Goal: Find specific page/section: Find specific page/section

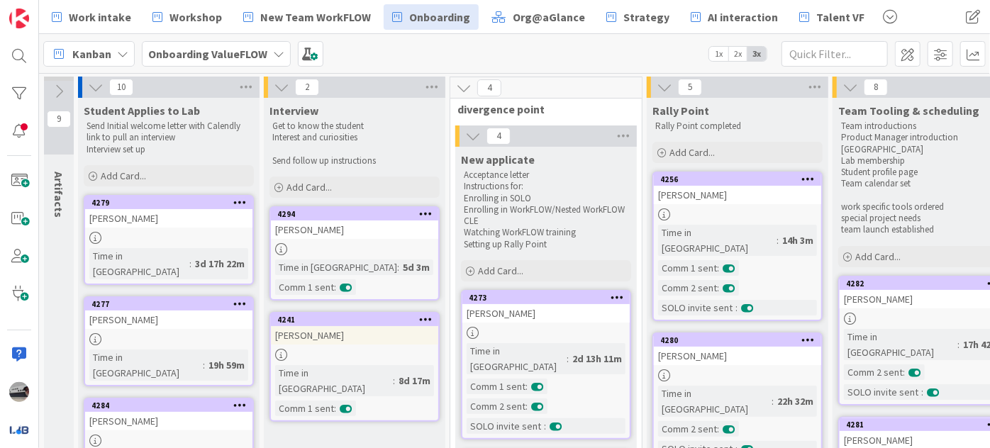
click at [223, 59] on b "Onboarding ValueFLOW" at bounding box center [207, 54] width 119 height 14
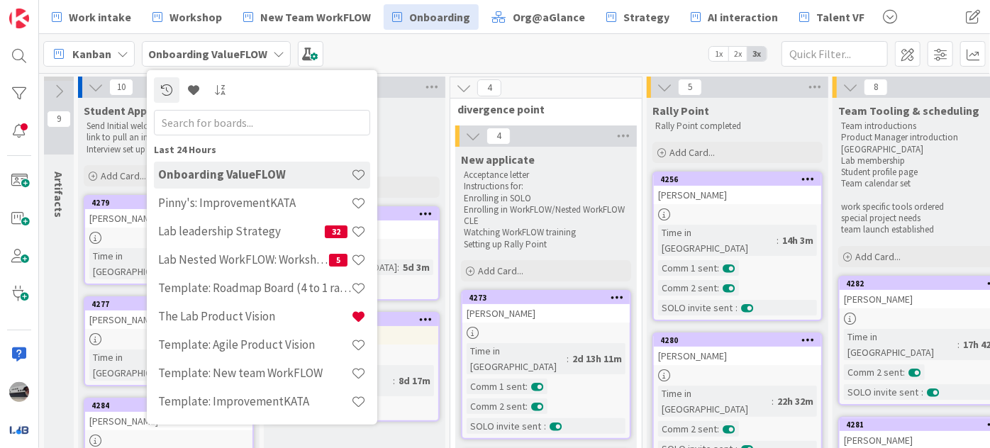
click at [228, 116] on input "text" at bounding box center [262, 122] width 216 height 26
type input "mind"
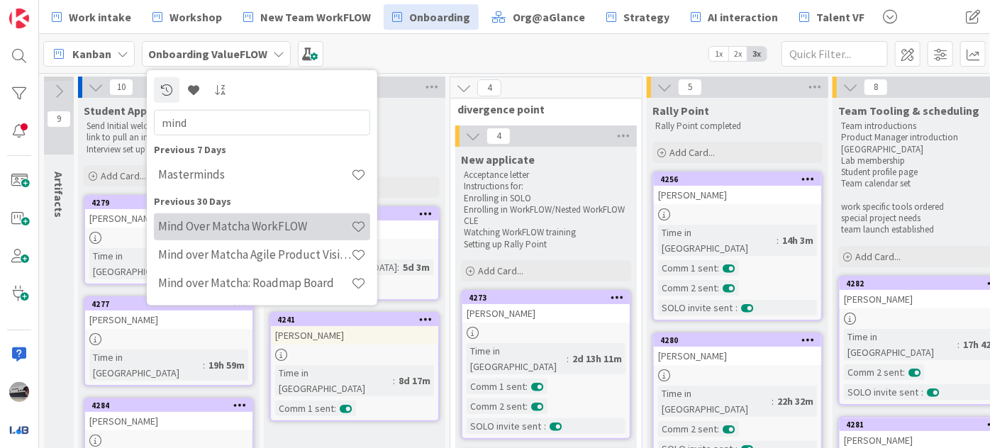
click at [279, 224] on h4 "Mind Over Matcha WorkFLOW" at bounding box center [254, 226] width 193 height 14
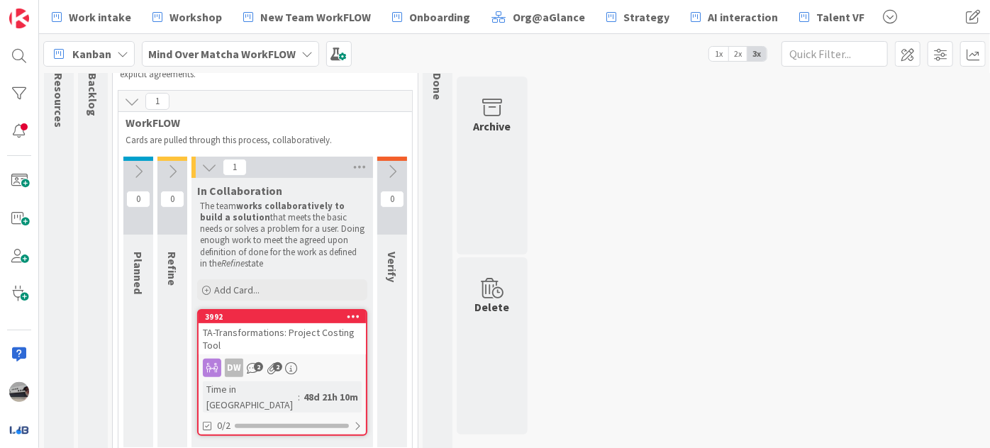
scroll to position [103, 0]
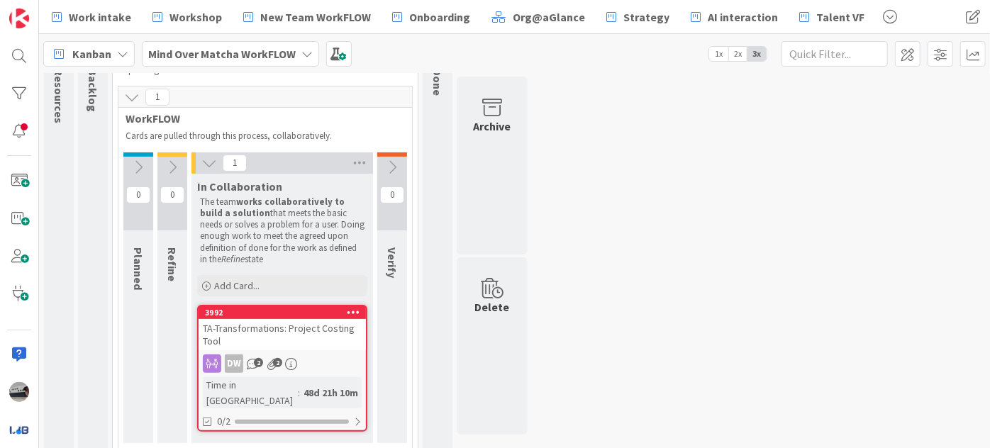
click at [326, 331] on div "TA-Transformations: Project Costing Tool" at bounding box center [282, 334] width 167 height 31
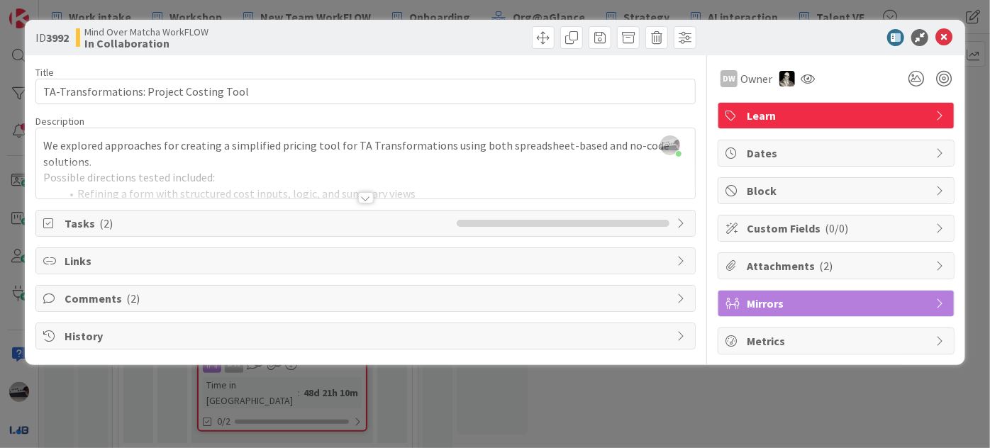
click at [367, 197] on div at bounding box center [366, 197] width 16 height 11
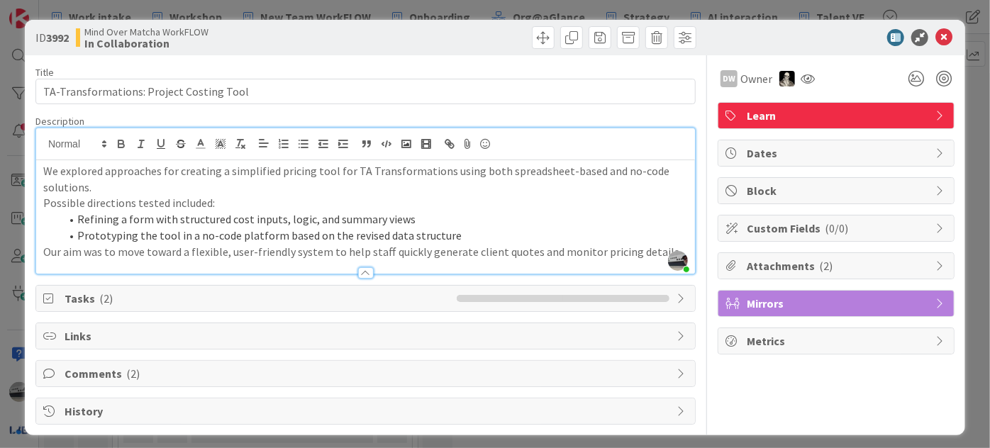
scroll to position [4, 0]
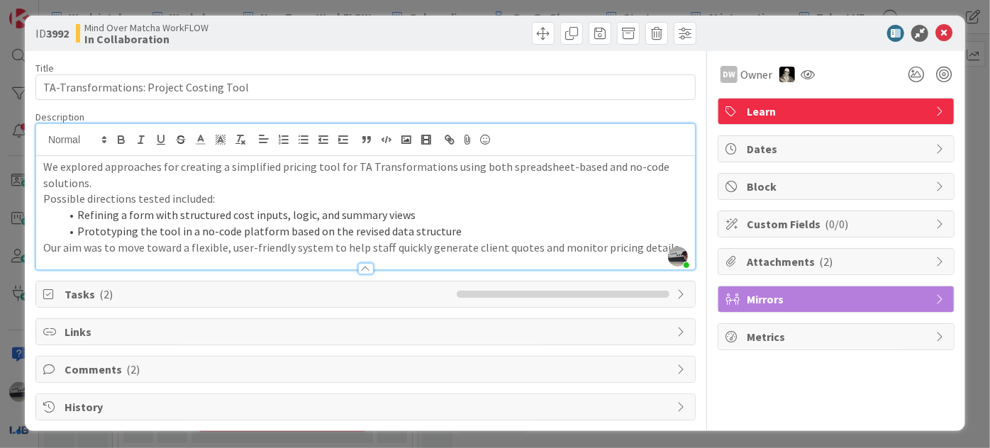
click at [677, 289] on icon at bounding box center [682, 294] width 11 height 11
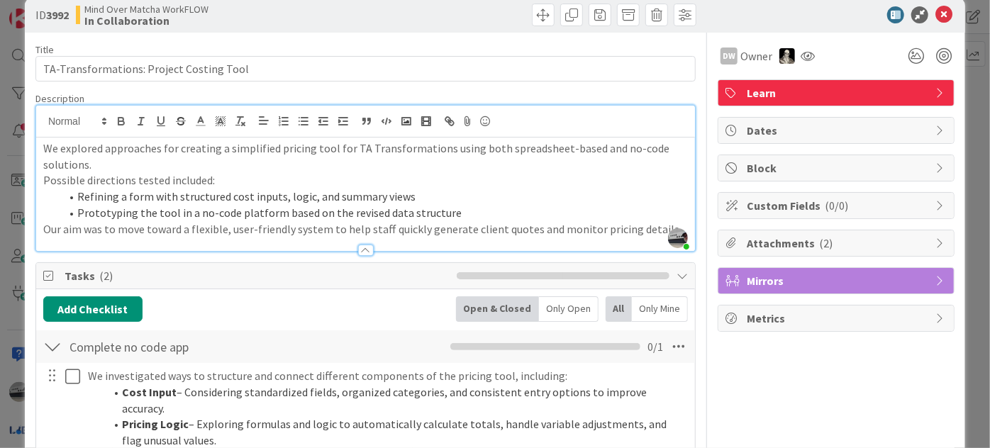
scroll to position [0, 0]
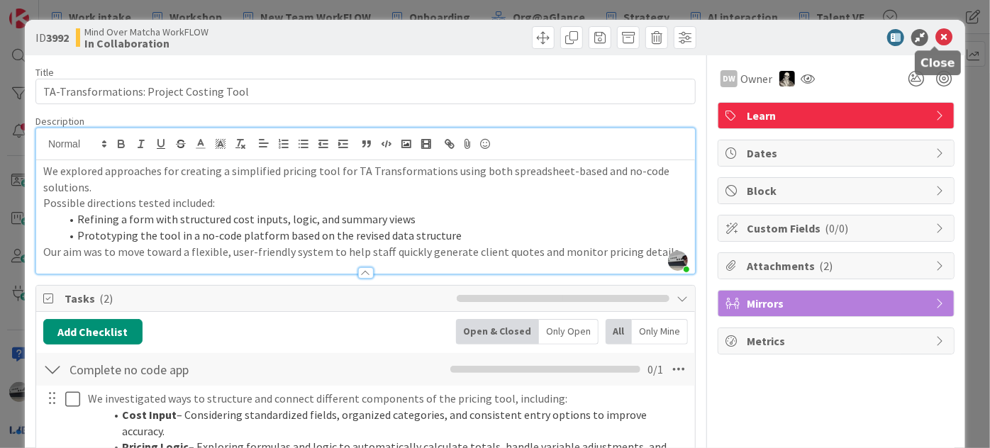
click at [938, 33] on icon at bounding box center [944, 37] width 17 height 17
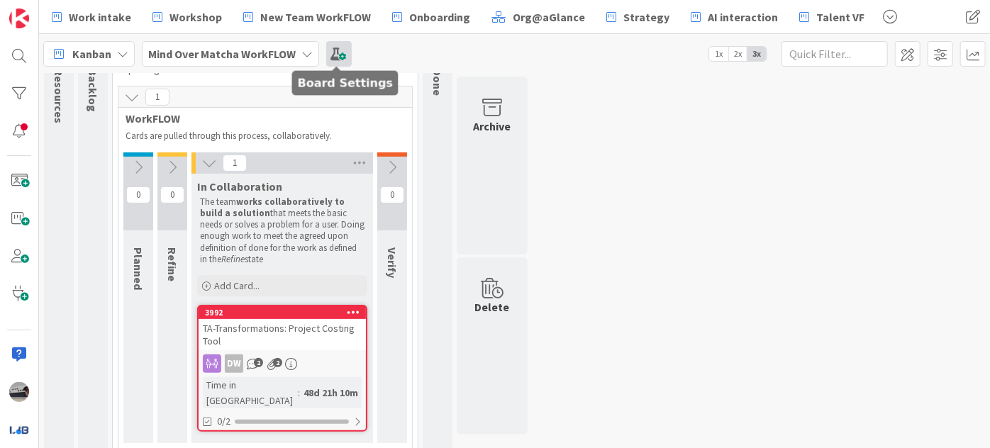
click at [338, 48] on span at bounding box center [339, 54] width 26 height 26
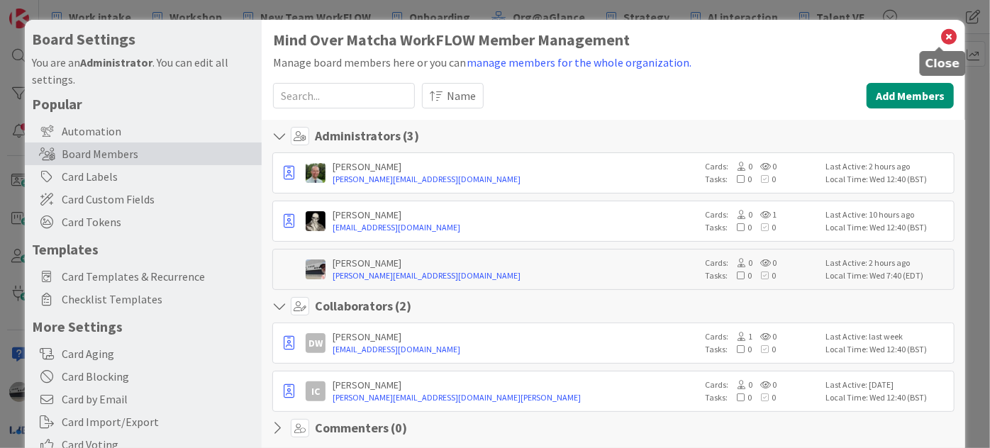
click at [943, 33] on icon at bounding box center [949, 37] width 18 height 20
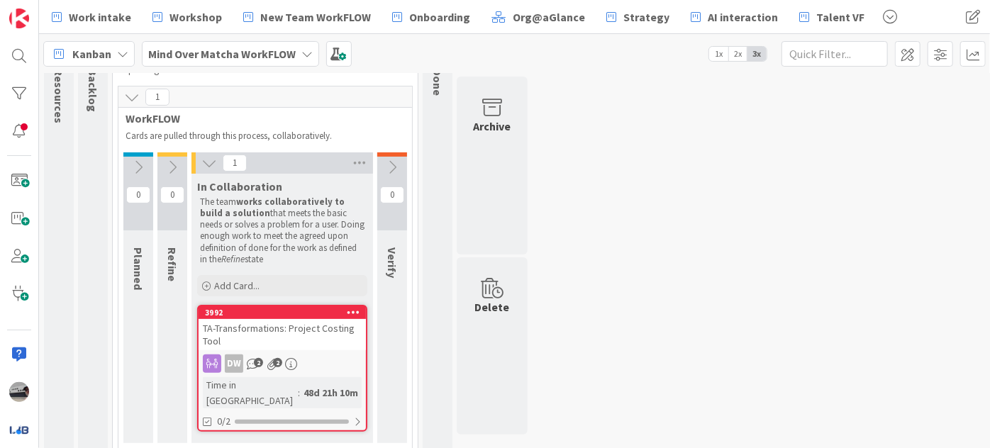
click at [210, 56] on b "Mind Over Matcha WorkFLOW" at bounding box center [222, 54] width 148 height 14
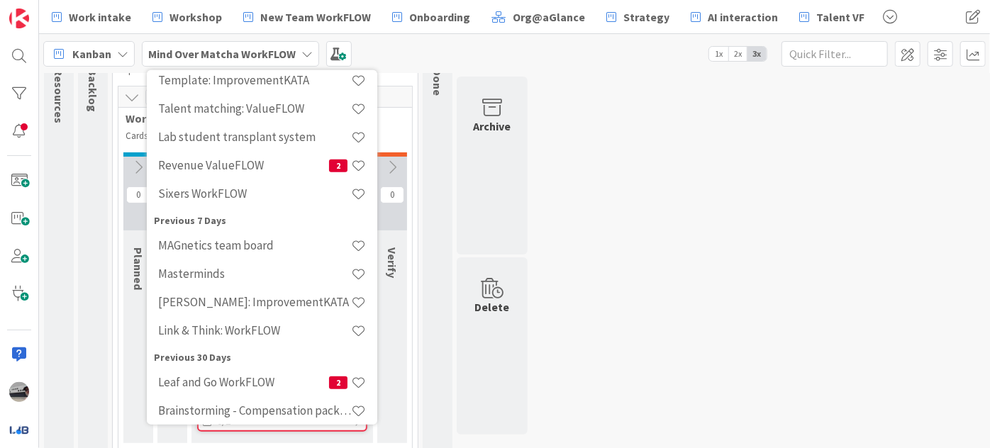
scroll to position [387, 0]
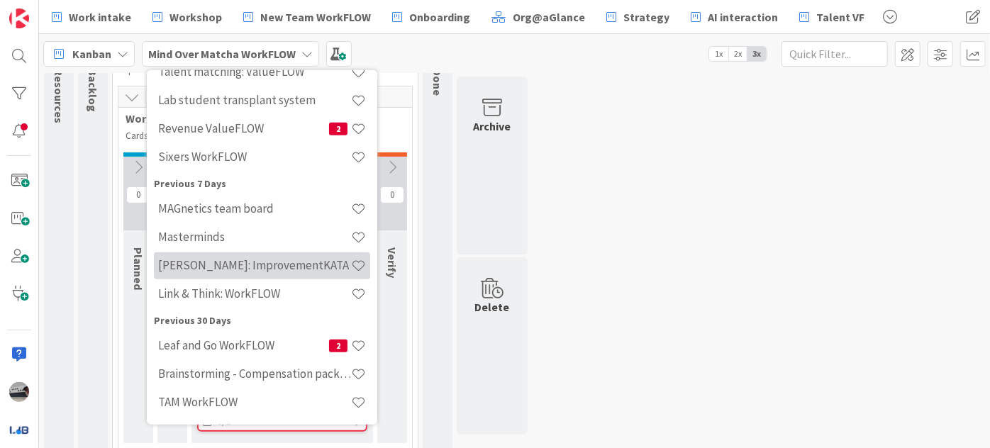
click at [295, 266] on h4 "[PERSON_NAME]: ImprovementKATA" at bounding box center [254, 265] width 193 height 14
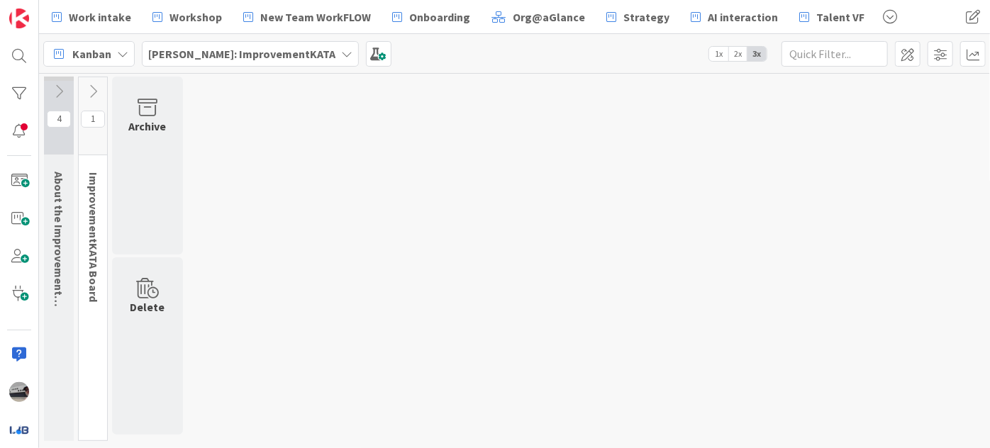
click at [87, 88] on icon at bounding box center [93, 92] width 16 height 16
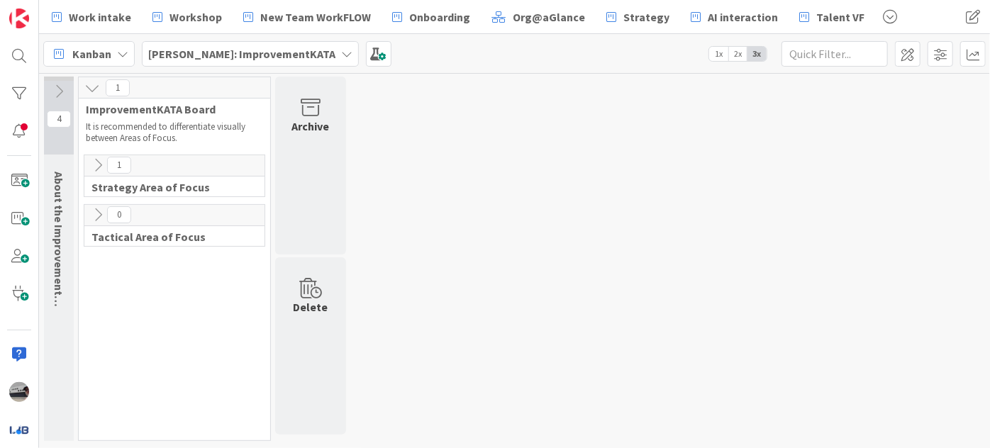
click at [102, 166] on icon at bounding box center [98, 165] width 16 height 16
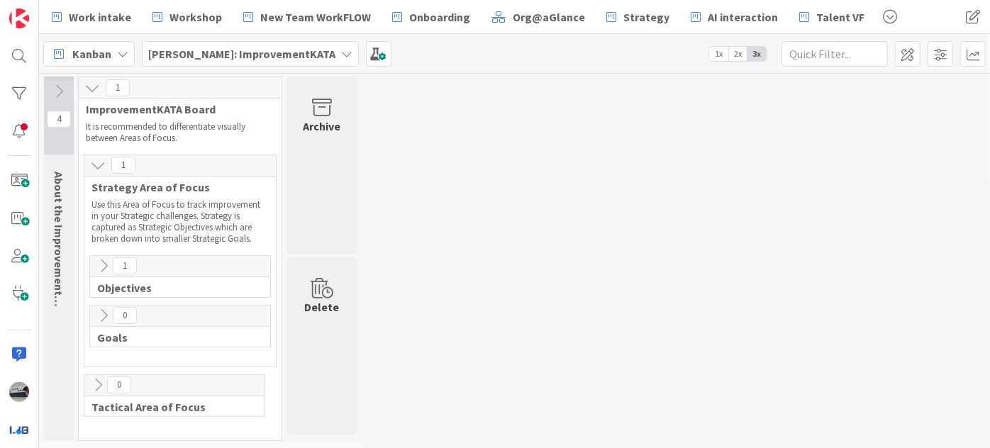
click at [97, 260] on icon at bounding box center [104, 266] width 16 height 16
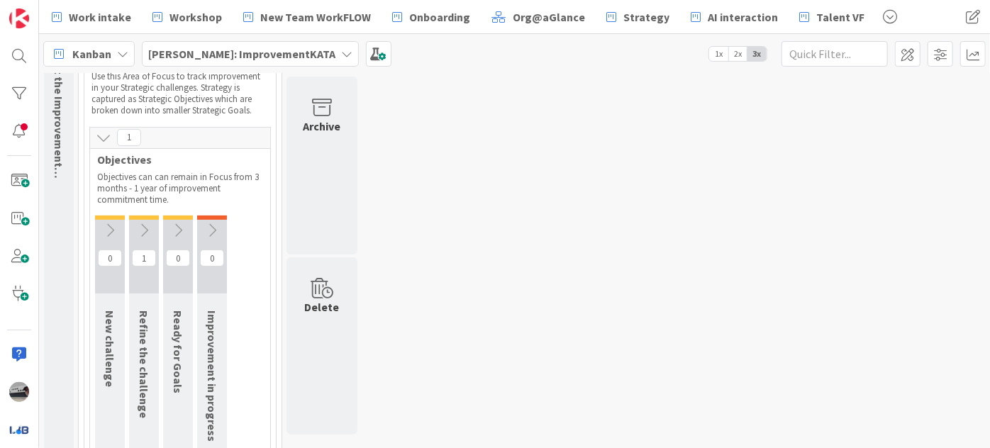
scroll to position [128, 0]
click at [143, 233] on icon at bounding box center [144, 231] width 16 height 16
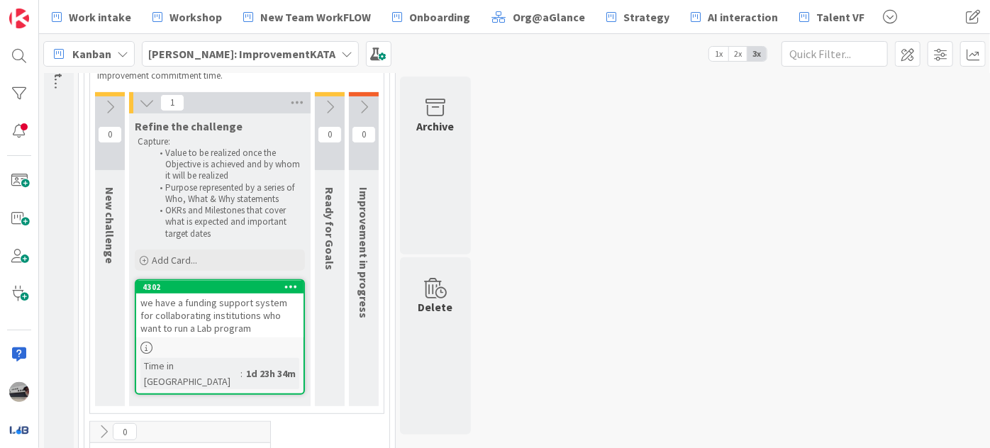
scroll to position [257, 0]
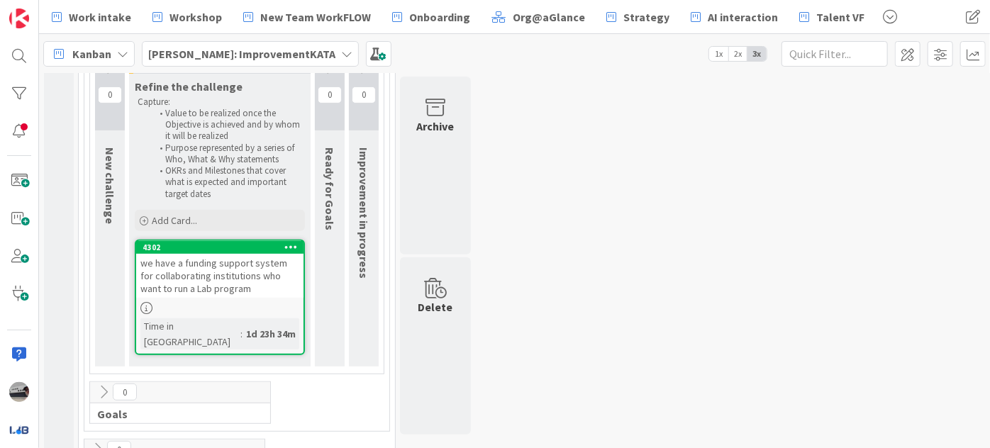
click at [200, 251] on div "4302" at bounding box center [219, 247] width 167 height 13
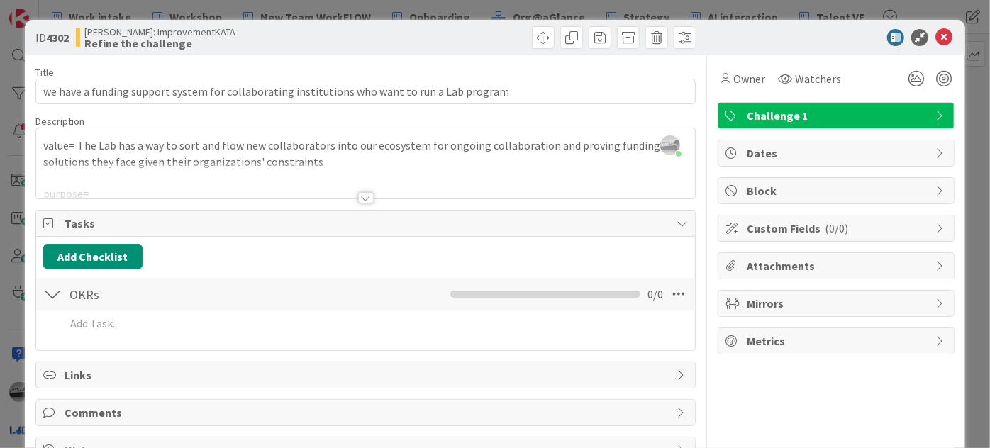
click at [363, 196] on div at bounding box center [366, 197] width 16 height 11
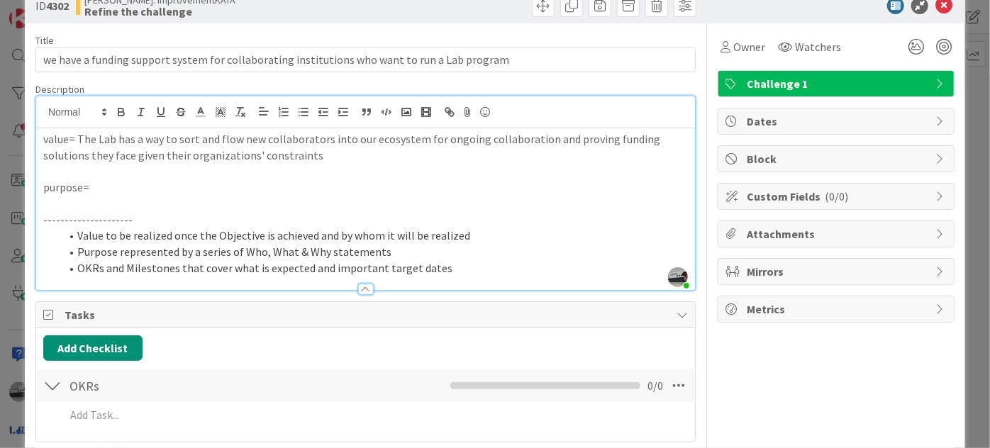
scroll to position [166, 0]
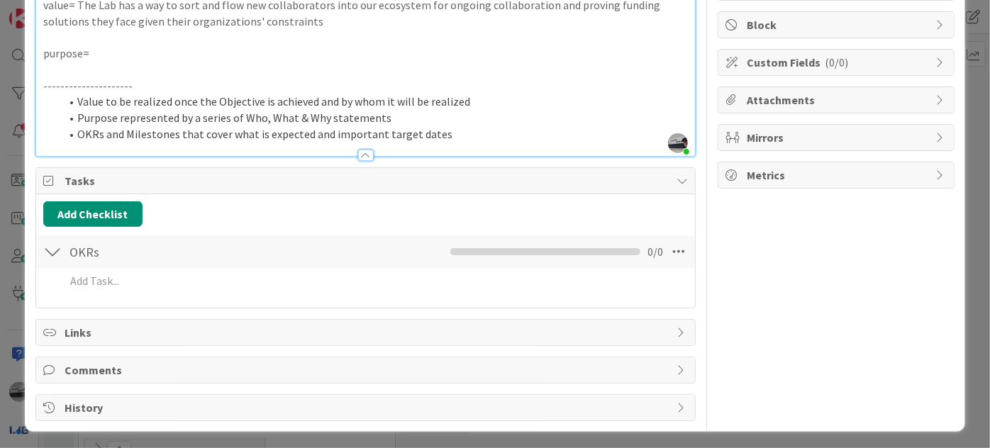
click at [677, 404] on icon at bounding box center [682, 407] width 11 height 11
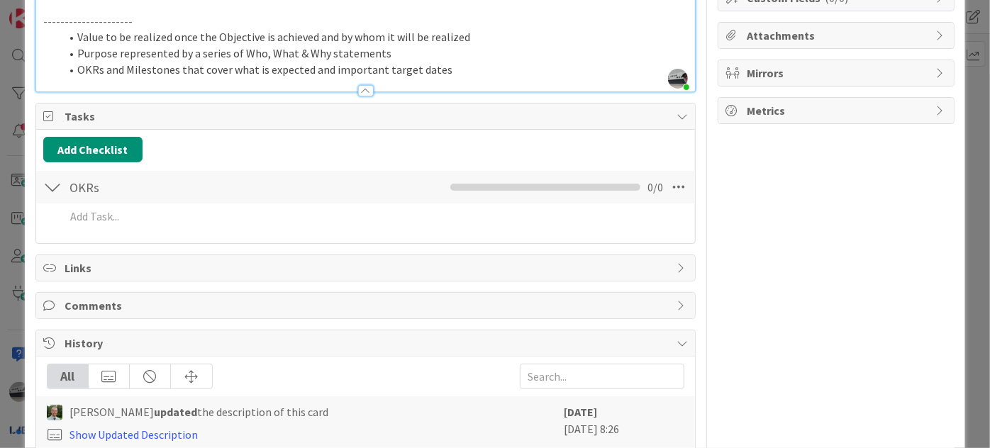
scroll to position [0, 0]
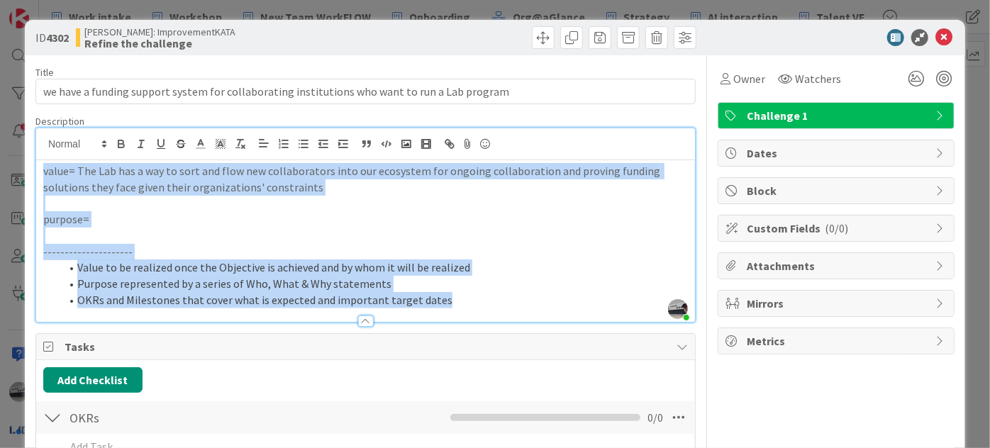
drag, startPoint x: 447, startPoint y: 296, endPoint x: 43, endPoint y: 158, distance: 426.4
click at [43, 158] on div "[PERSON_NAME] just joined value= The Lab has a way to sort and flow new collabo…" at bounding box center [365, 225] width 659 height 194
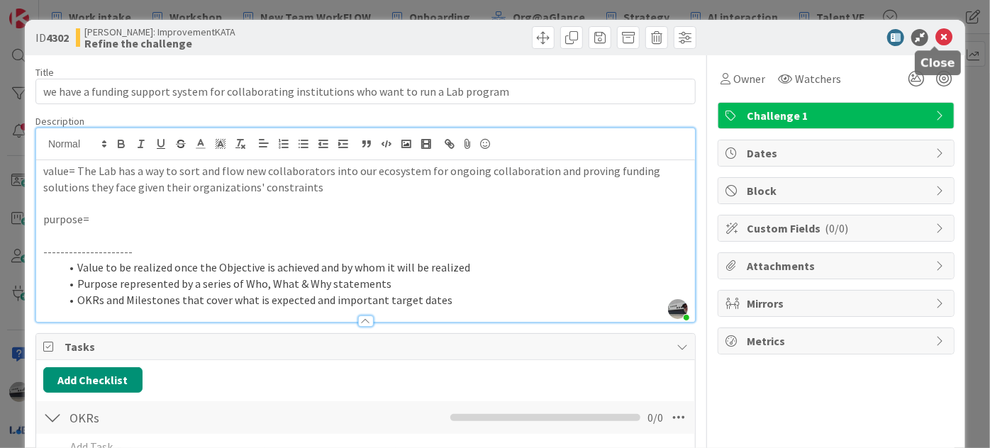
click at [936, 35] on icon at bounding box center [944, 37] width 17 height 17
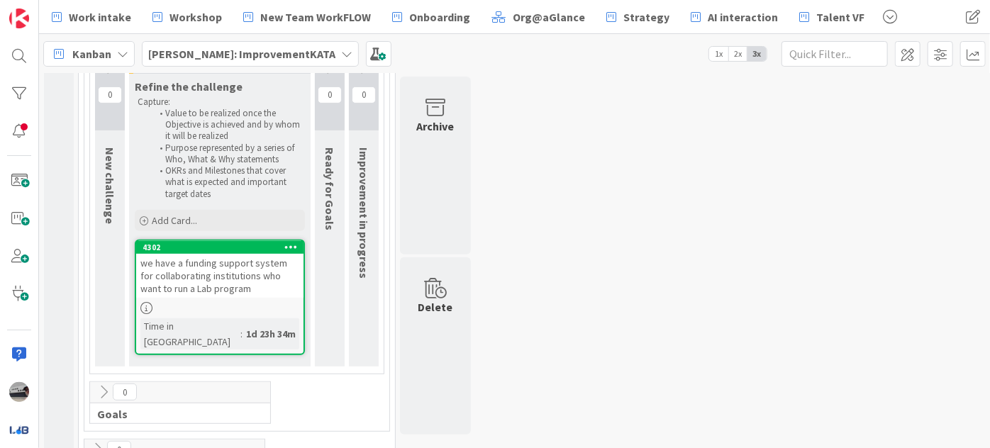
click at [213, 277] on div "we have a funding support system for collaborating institutions who want to run…" at bounding box center [219, 276] width 167 height 44
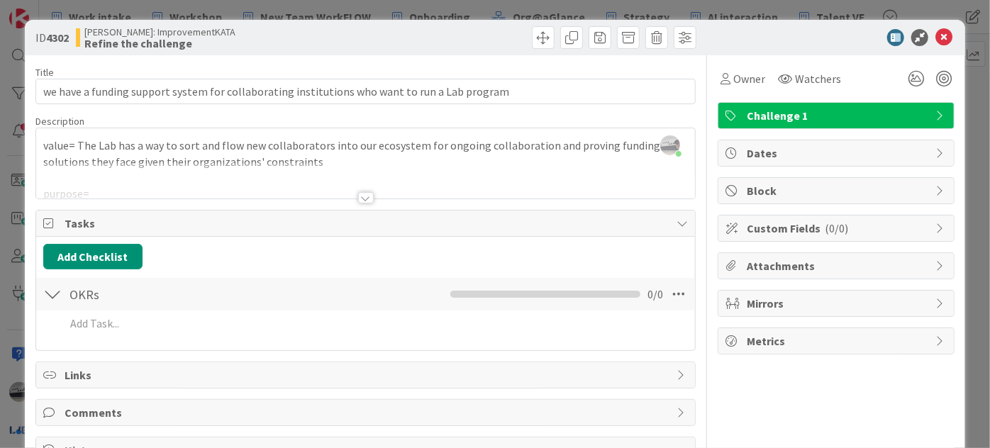
click at [365, 201] on div at bounding box center [366, 197] width 16 height 11
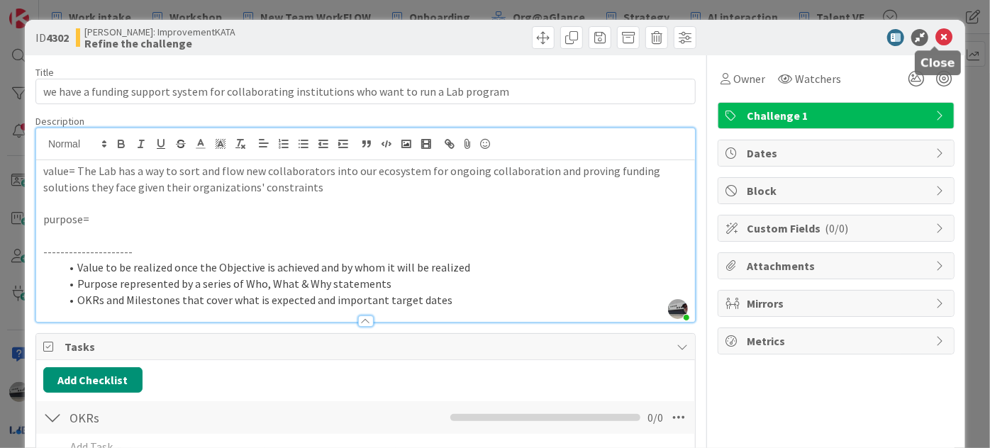
click at [938, 37] on icon at bounding box center [944, 37] width 17 height 17
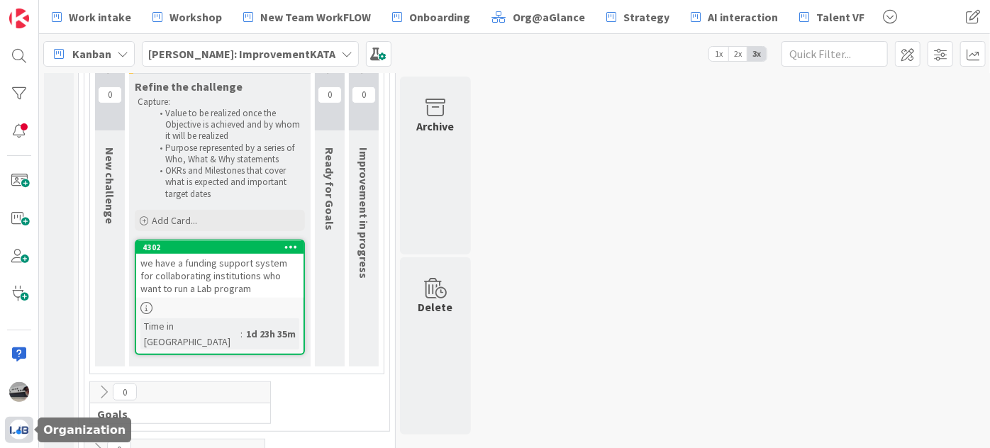
click at [20, 438] on img at bounding box center [19, 430] width 20 height 20
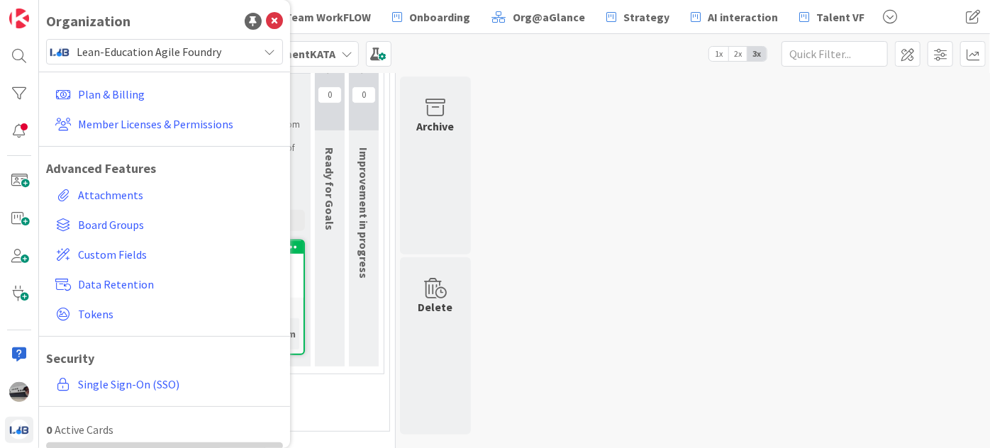
click at [225, 53] on span "Lean-Education Agile Foundry" at bounding box center [164, 52] width 174 height 20
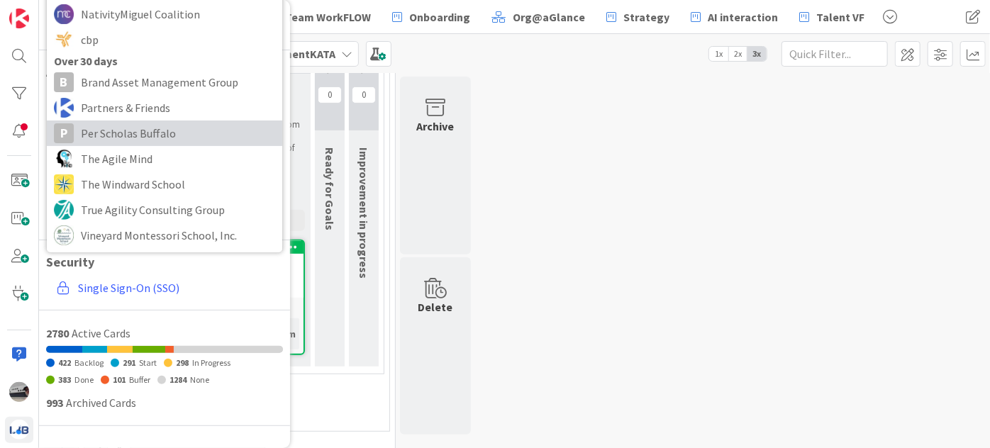
scroll to position [64, 0]
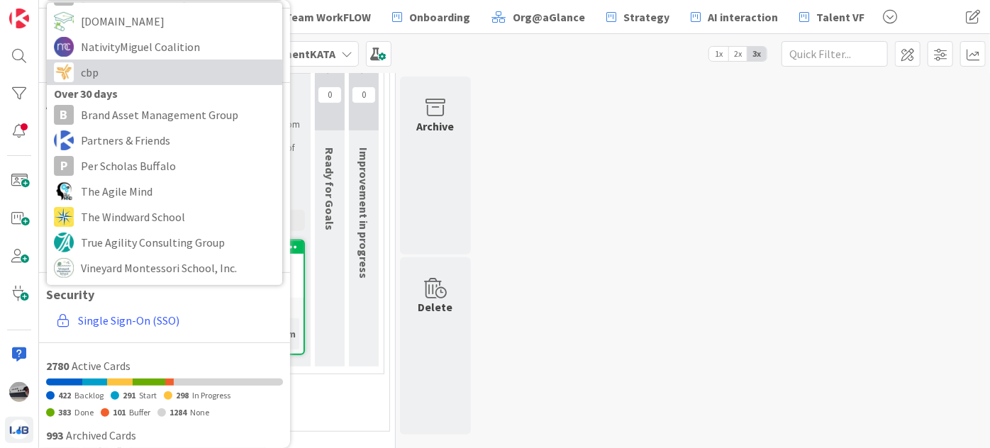
click at [111, 69] on span "cbp" at bounding box center [178, 72] width 194 height 21
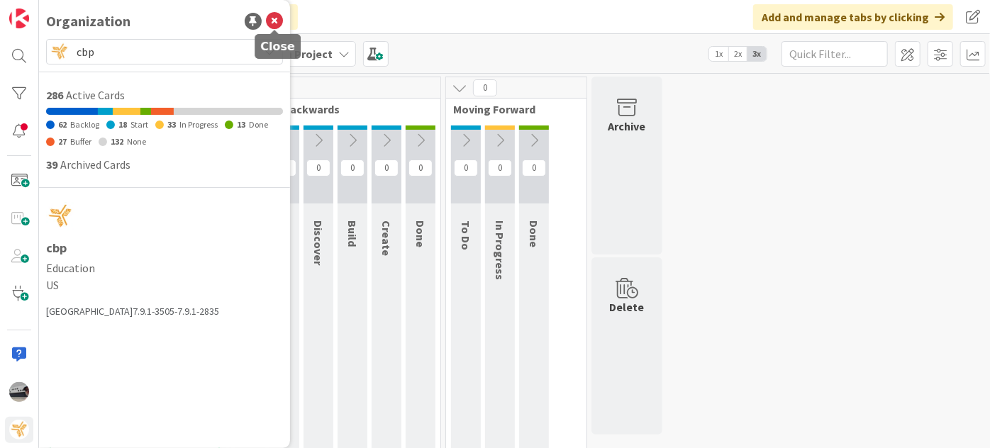
click at [275, 17] on icon at bounding box center [274, 21] width 17 height 17
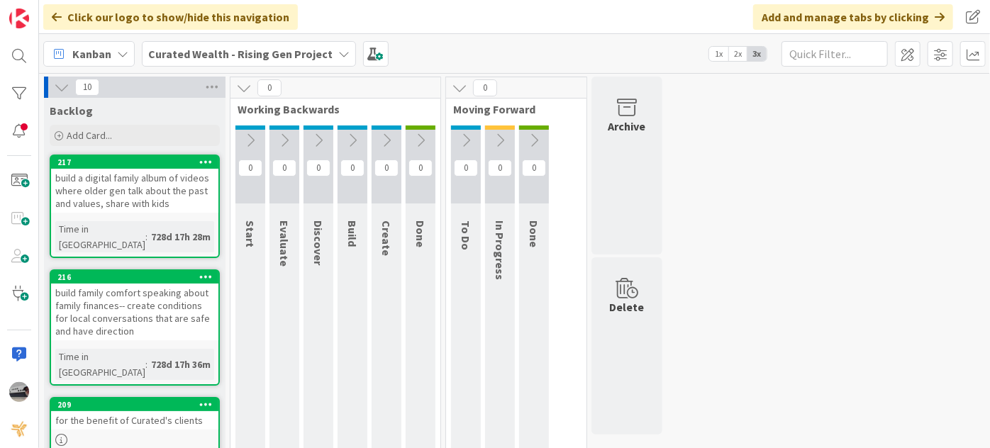
click at [331, 60] on div "Curated Wealth - Rising Gen Project" at bounding box center [249, 54] width 214 height 26
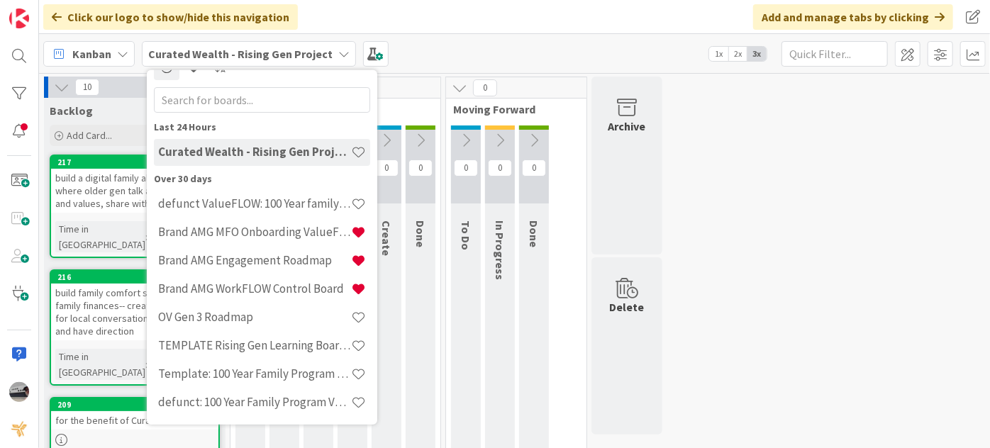
scroll to position [23, 0]
click at [261, 101] on input "text" at bounding box center [262, 100] width 216 height 26
type input "s"
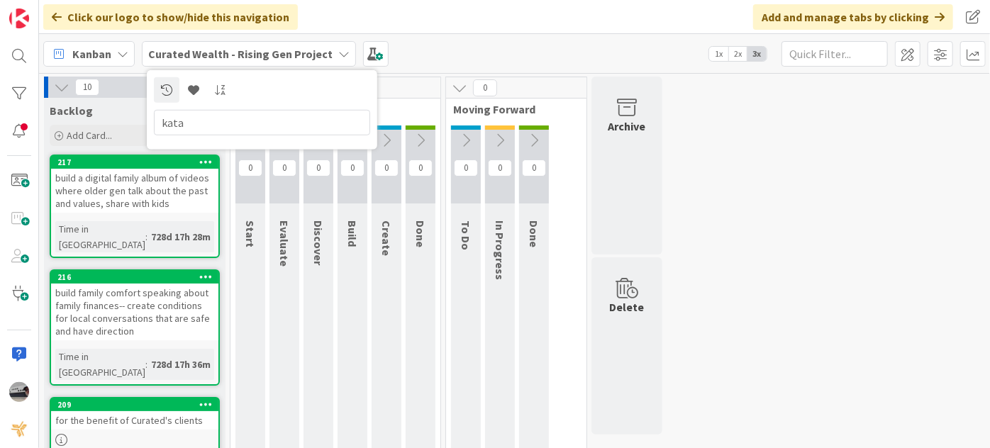
type input "kata"
click at [326, 51] on div "Curated Wealth - Rising Gen Project" at bounding box center [249, 54] width 214 height 26
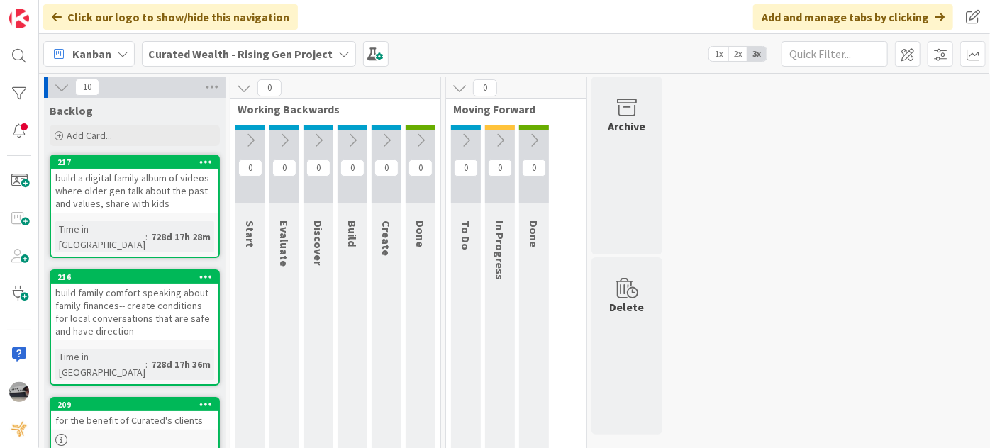
click at [326, 51] on div "Curated Wealth - Rising Gen Project" at bounding box center [249, 54] width 214 height 26
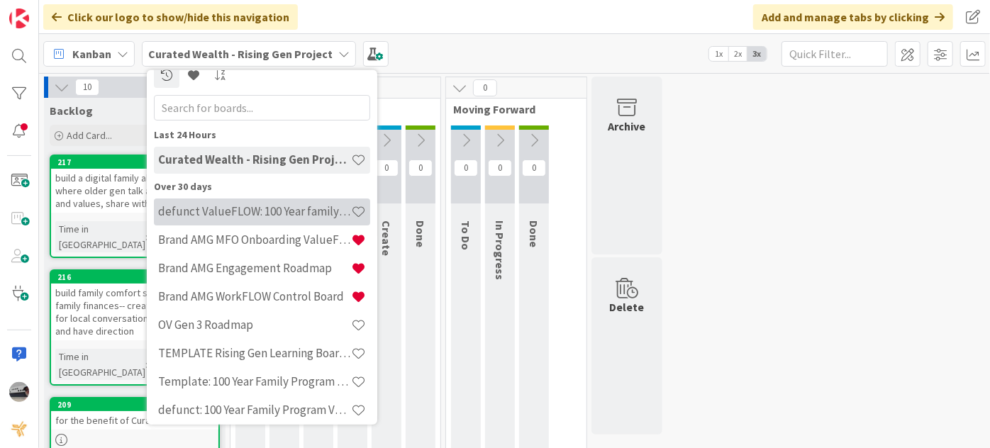
scroll to position [23, 0]
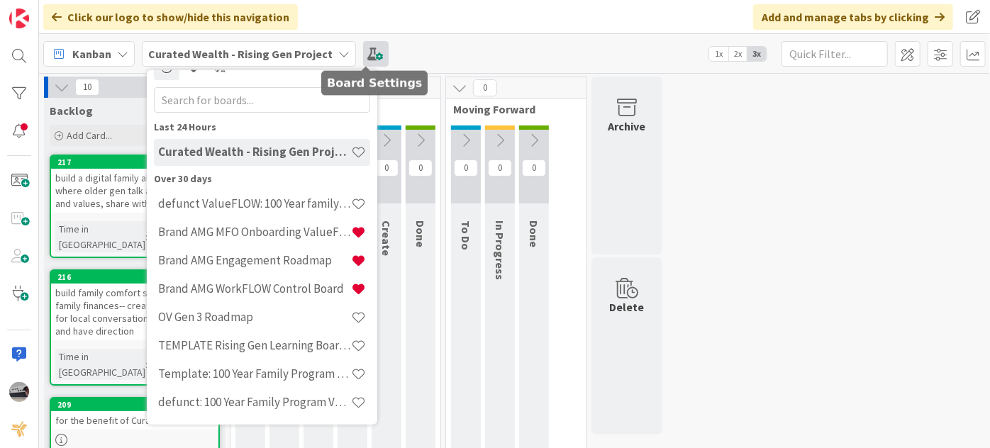
click at [364, 47] on span at bounding box center [376, 54] width 26 height 26
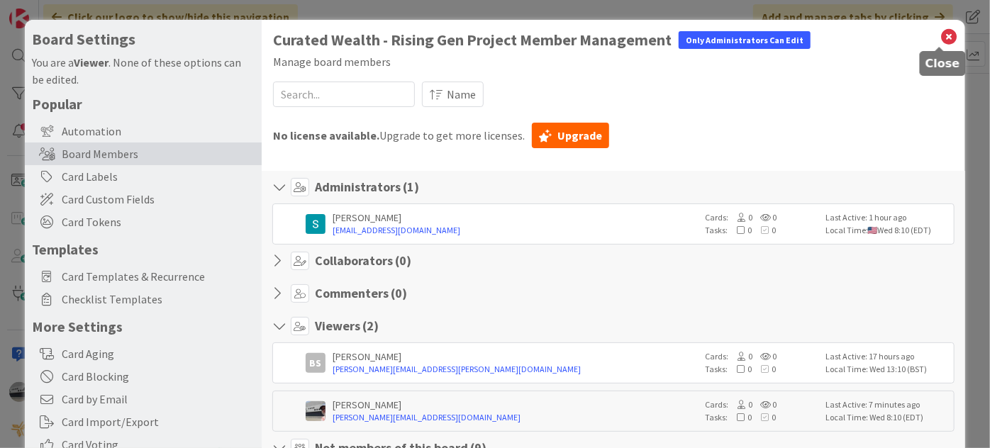
click at [940, 35] on icon at bounding box center [949, 37] width 18 height 20
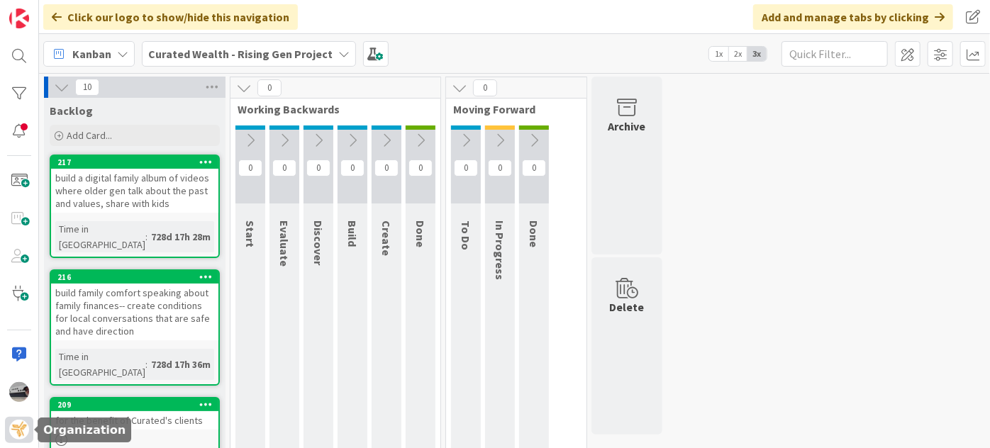
click at [31, 423] on div at bounding box center [19, 430] width 28 height 26
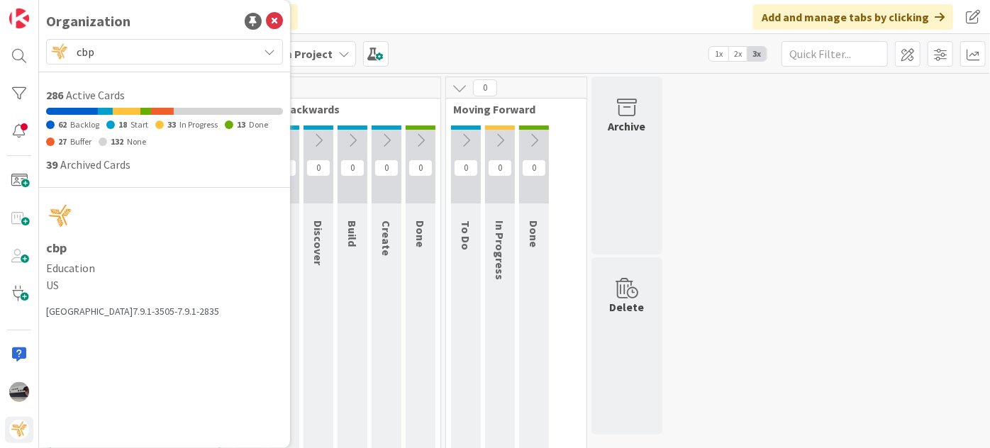
click at [170, 40] on div "cbp" at bounding box center [164, 52] width 237 height 26
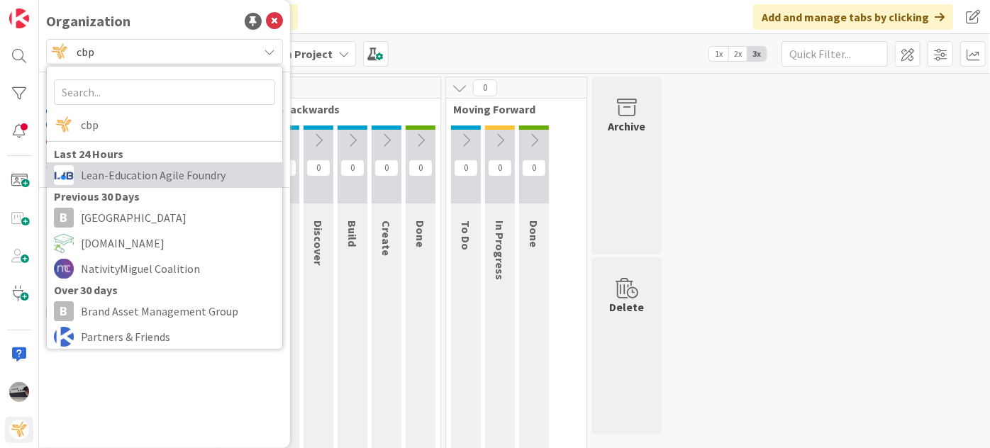
click at [174, 165] on span "Lean-Education Agile Foundry" at bounding box center [178, 175] width 194 height 21
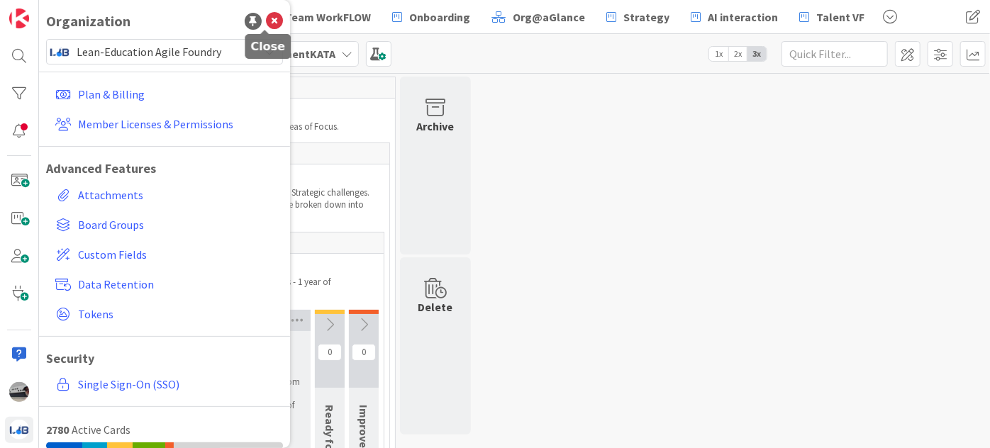
click at [266, 18] on icon at bounding box center [274, 21] width 17 height 17
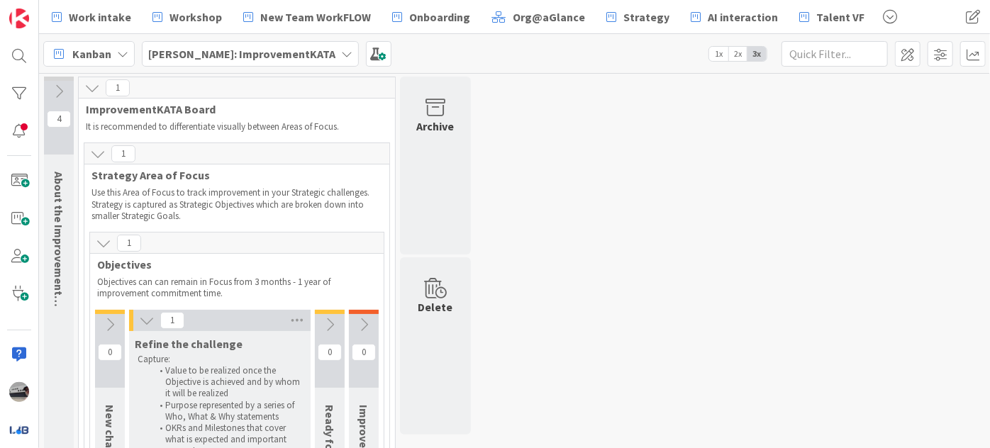
click at [277, 52] on b "[PERSON_NAME]: ImprovementKATA" at bounding box center [241, 54] width 187 height 14
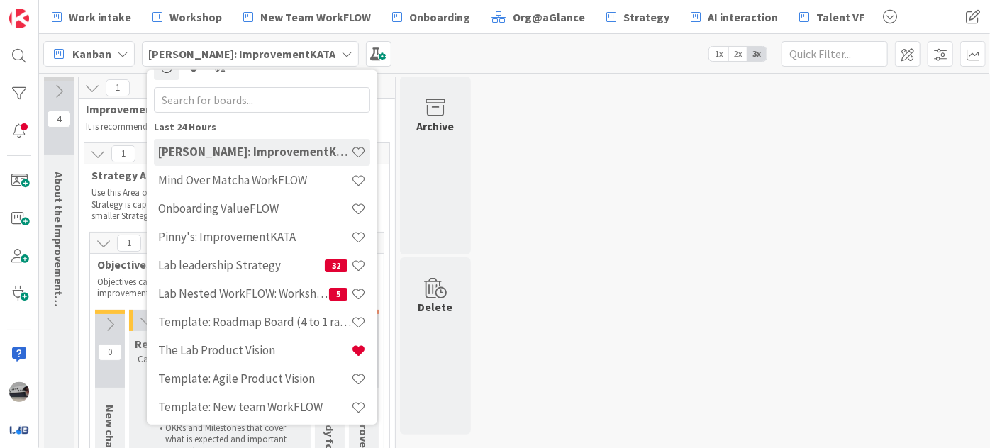
click at [270, 100] on input "text" at bounding box center [262, 100] width 216 height 26
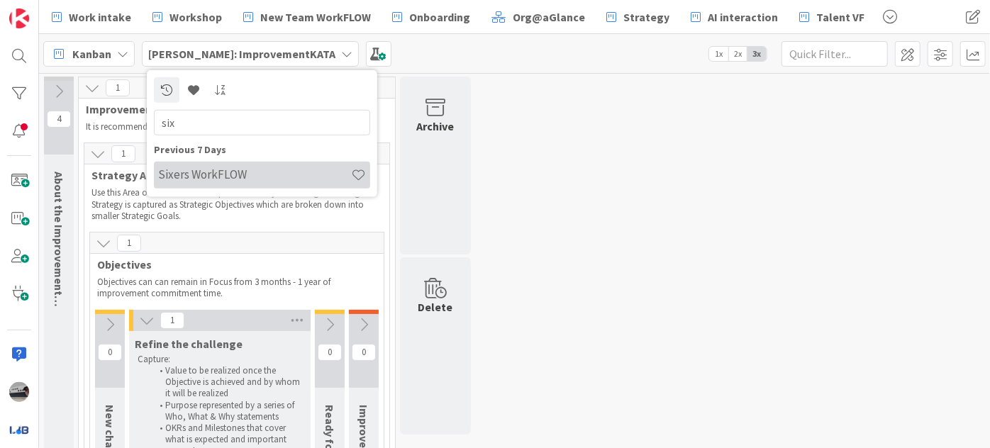
type input "six"
click at [227, 173] on h4 "Sixers WorkFLOW" at bounding box center [254, 174] width 193 height 14
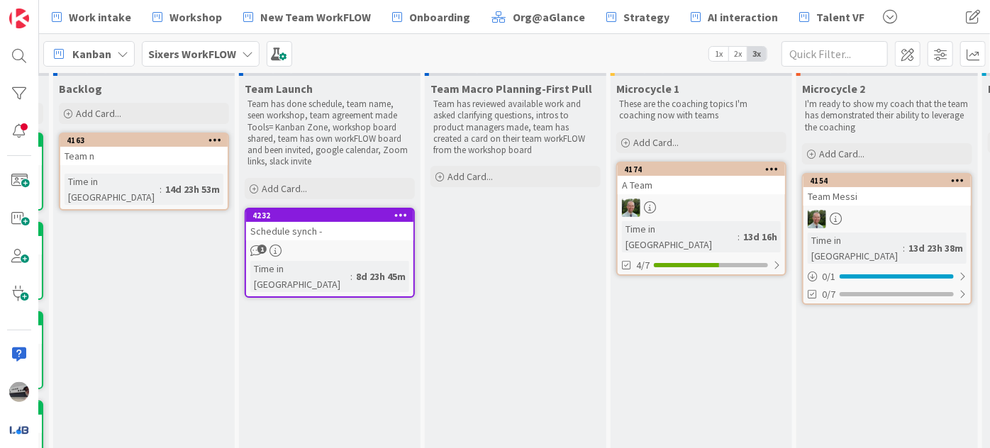
scroll to position [22, 174]
